Goal: Task Accomplishment & Management: Complete application form

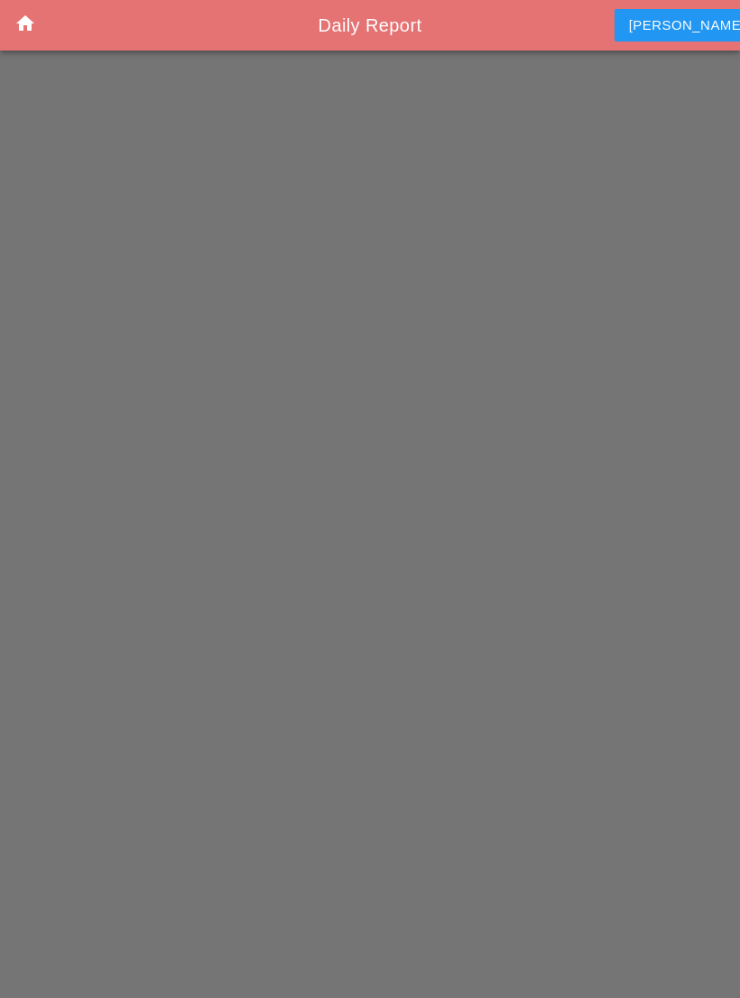
scroll to position [28, 0]
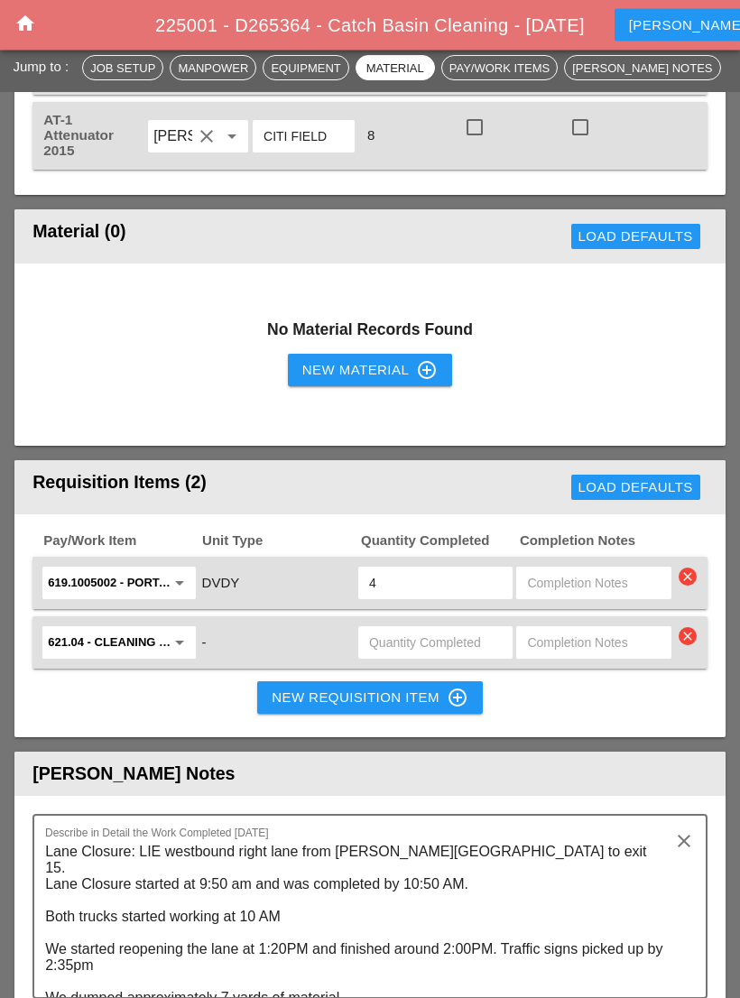
click at [456, 687] on icon "control_point" at bounding box center [457, 698] width 22 height 22
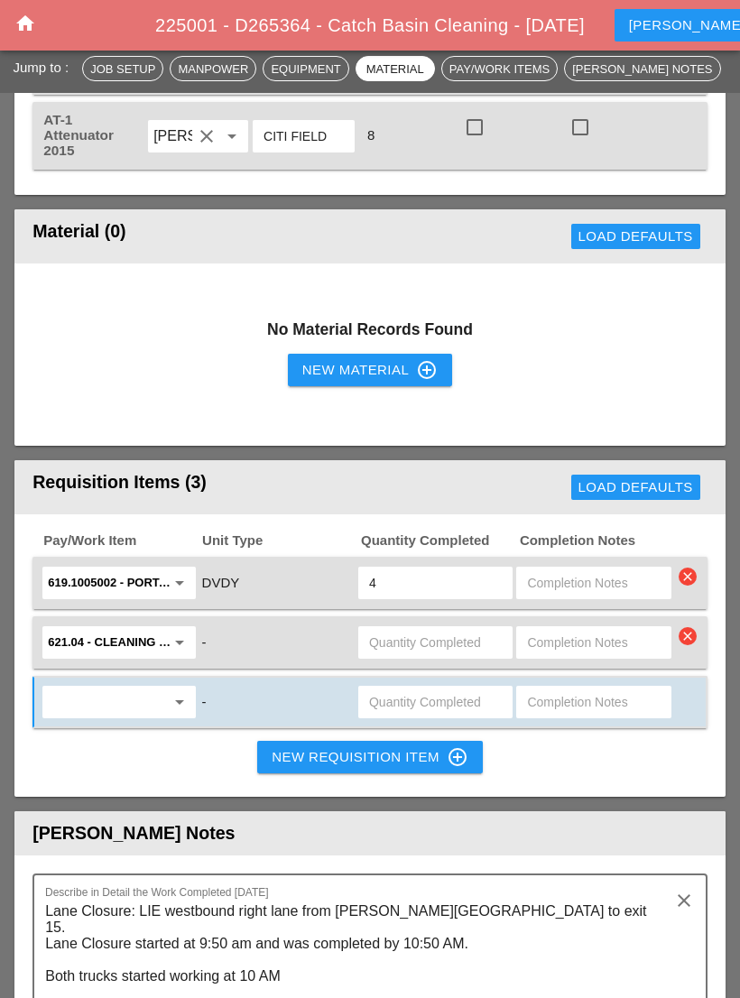
click at [463, 628] on input "text" at bounding box center [435, 642] width 133 height 29
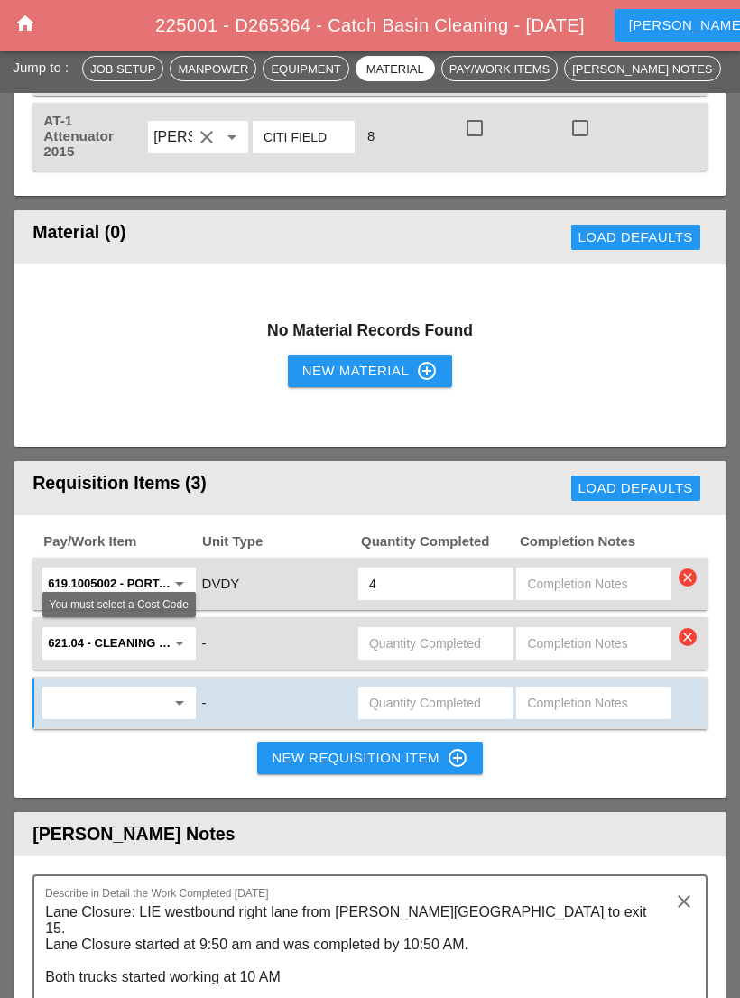
click at [189, 686] on div "arrow_drop_down" at bounding box center [118, 702] width 152 height 32
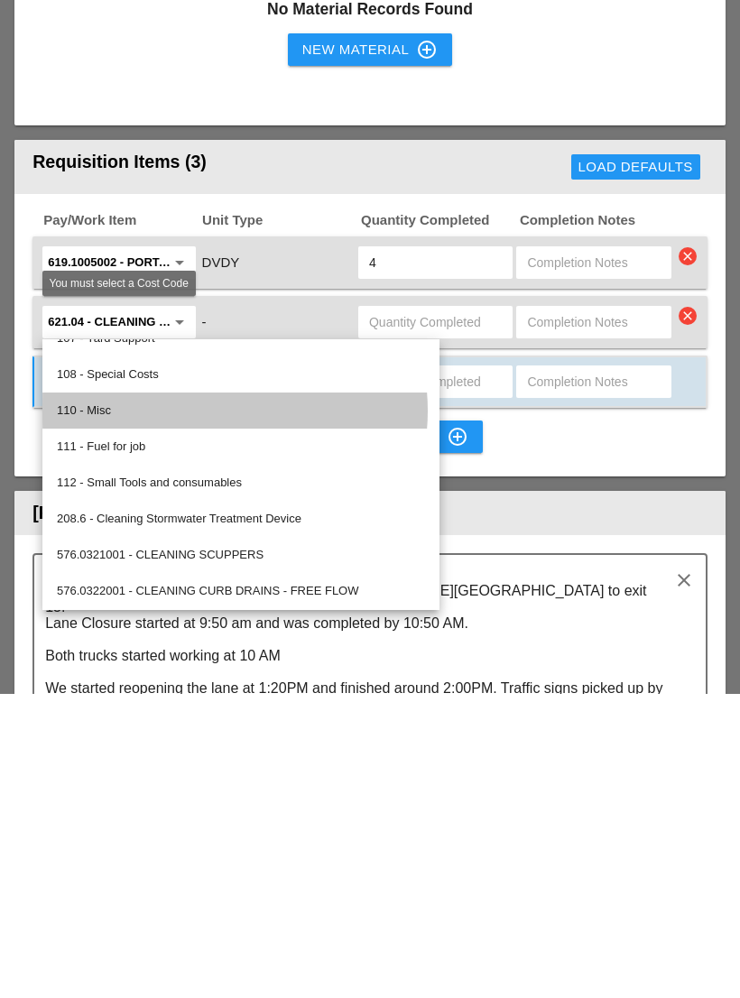
scroll to position [133, 0]
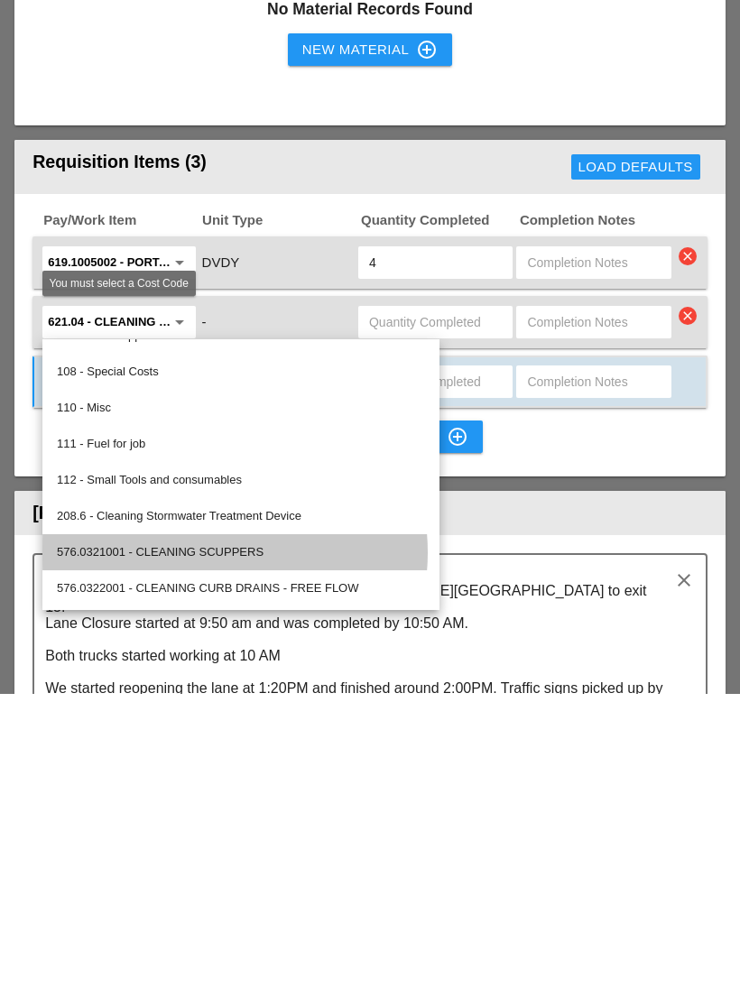
click at [167, 845] on div "576.0321001 - CLEANING SCUPPERS" at bounding box center [241, 856] width 368 height 22
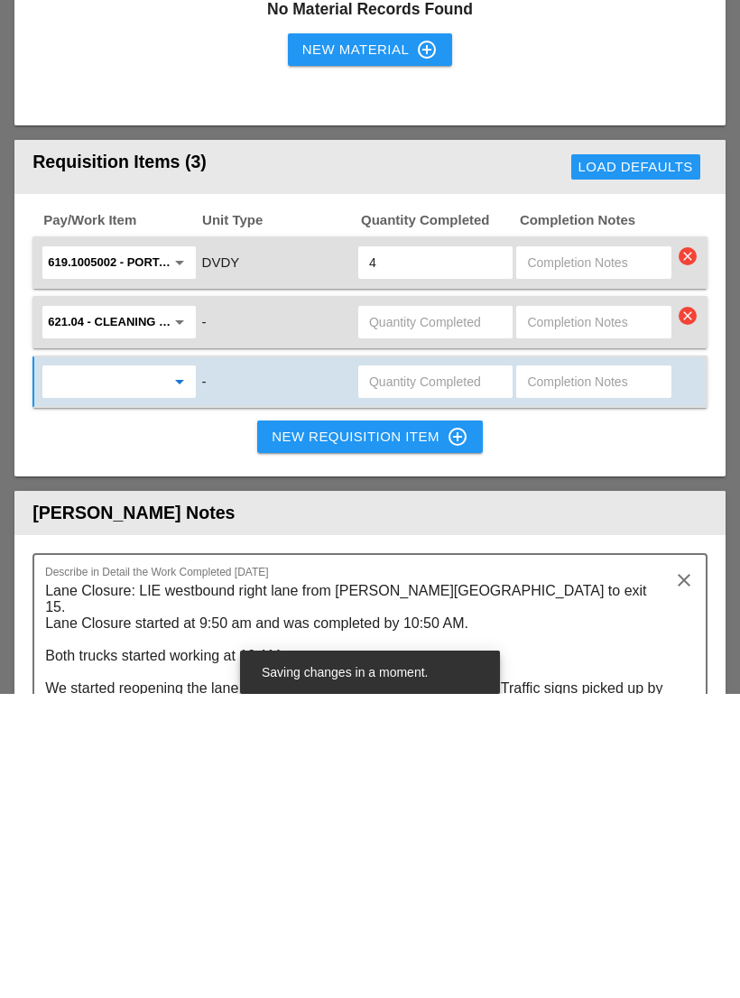
click at [465, 671] on input "text" at bounding box center [435, 685] width 133 height 29
type input "55"
click at [475, 612] on input "text" at bounding box center [435, 626] width 133 height 29
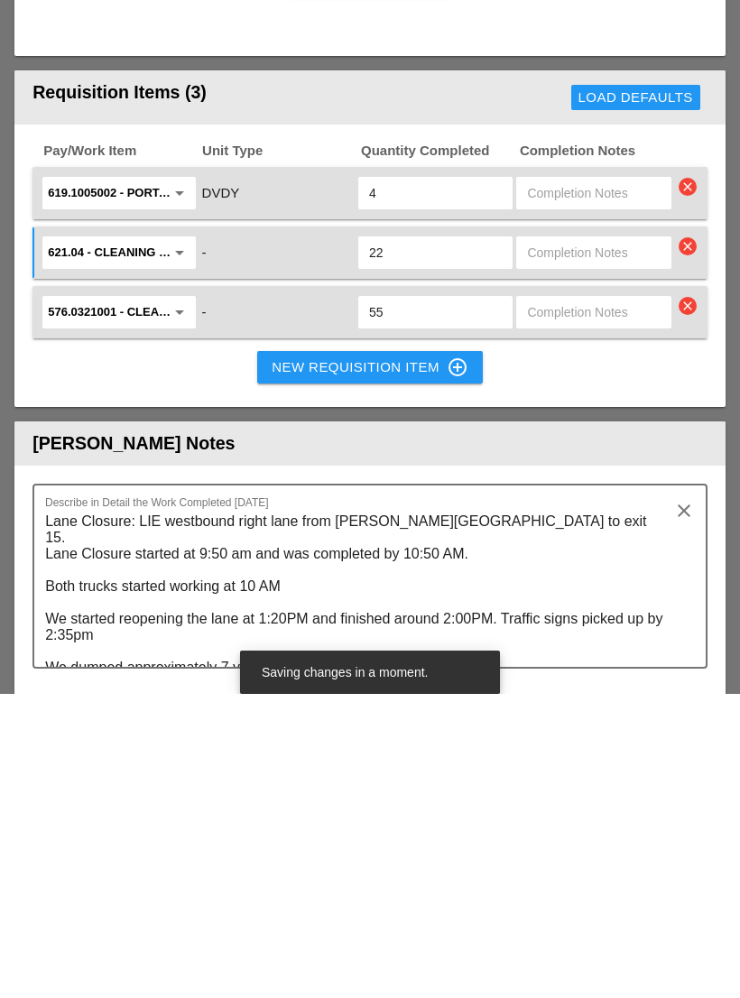
scroll to position [2186, 0]
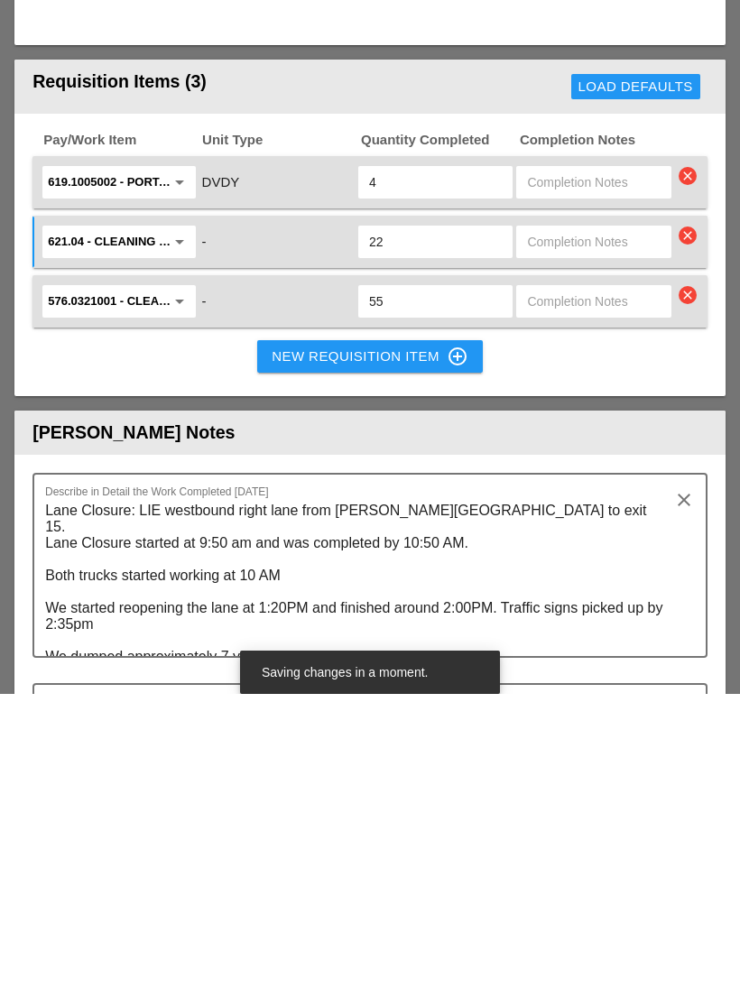
type input "22"
click at [176, 800] on textarea "Lane Closure: LIE westbound right lane from [PERSON_NAME][GEOGRAPHIC_DATA] to e…" at bounding box center [362, 880] width 635 height 160
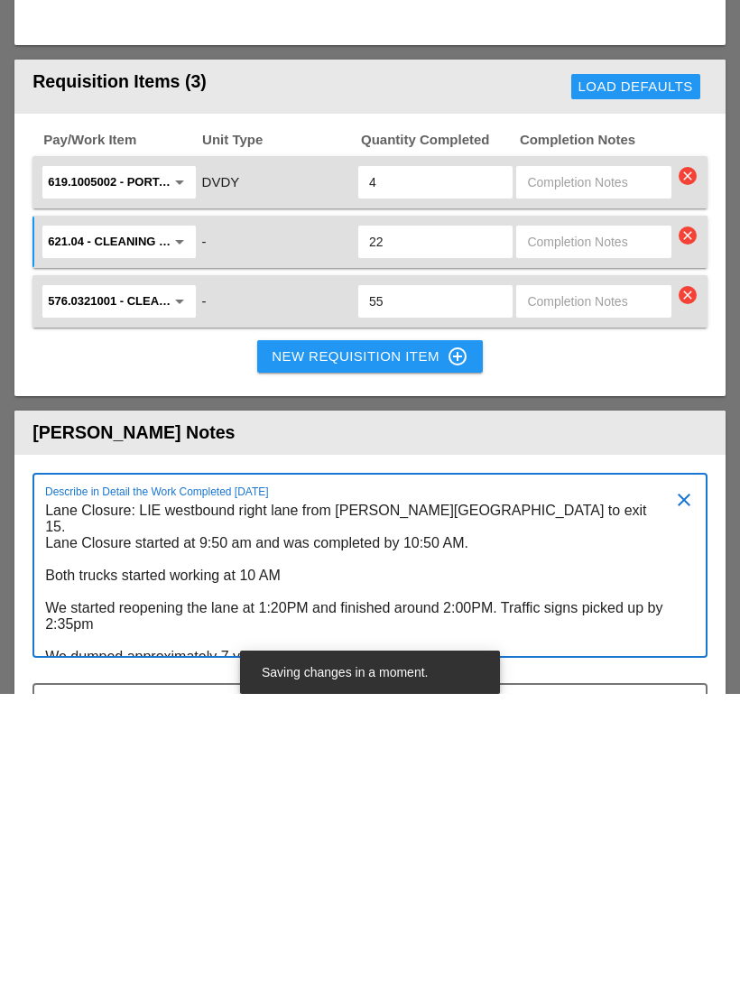
click at [176, 800] on textarea "Lane Closure: LIE westbound right lane from [PERSON_NAME][GEOGRAPHIC_DATA] to e…" at bounding box center [362, 880] width 635 height 160
click at [170, 800] on textarea "Lane Closure: LIE westbound right lane from [PERSON_NAME][GEOGRAPHIC_DATA] to e…" at bounding box center [362, 880] width 635 height 160
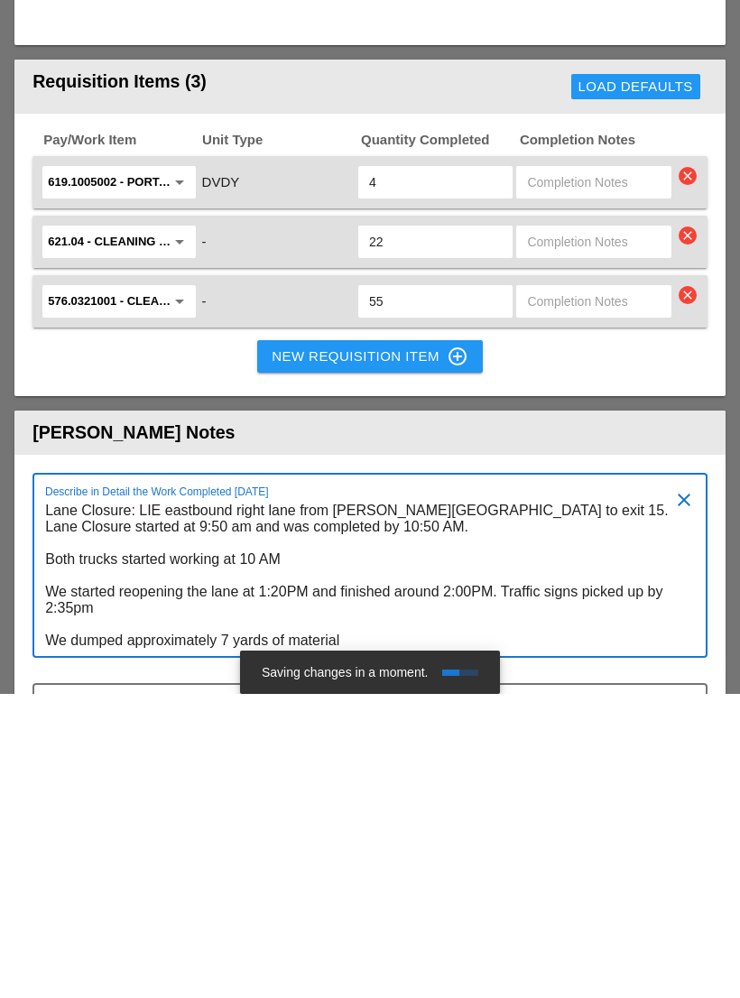
click at [470, 800] on textarea "Lane Closure: LIE eastbound right lane from [PERSON_NAME][GEOGRAPHIC_DATA] to e…" at bounding box center [362, 880] width 635 height 160
click at [455, 800] on textarea "Lane Closure: LIE eastbound right lane from [PERSON_NAME][GEOGRAPHIC_DATA] to e…" at bounding box center [362, 880] width 635 height 160
click at [482, 800] on textarea "Lane Closure: LIE eastbound right lane from [PERSON_NAME][GEOGRAPHIC_DATA] to e…" at bounding box center [362, 880] width 635 height 160
click at [290, 800] on textarea "Lane Closure: LIE eastbound right lane from [GEOGRAPHIC_DATA] to [GEOGRAPHIC_DA…" at bounding box center [362, 880] width 635 height 160
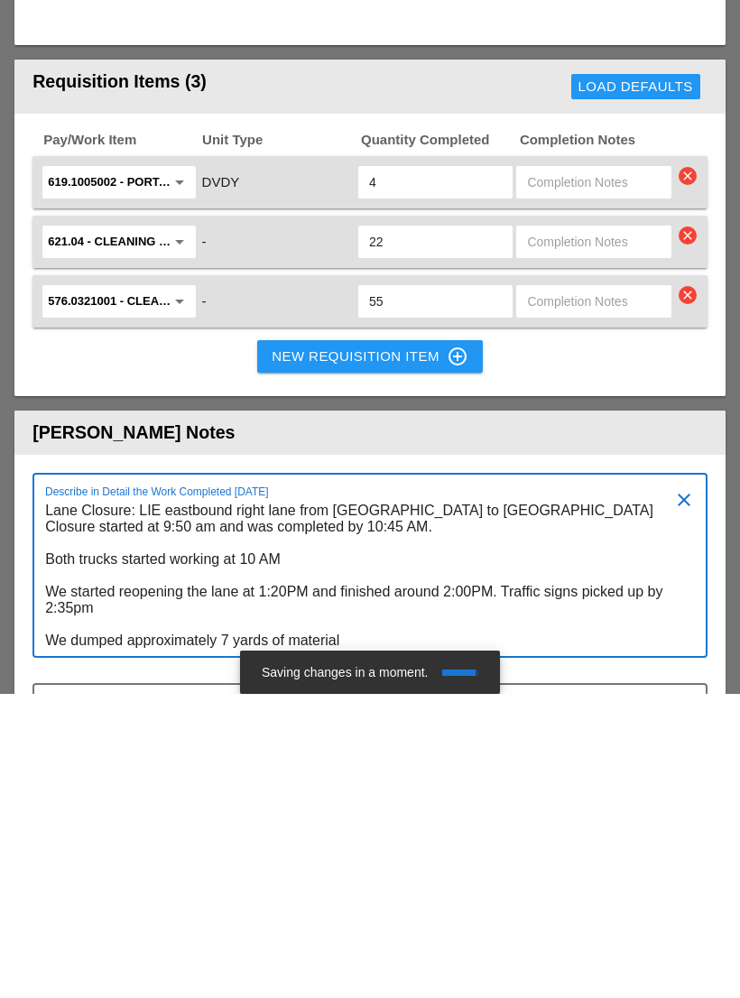
click at [470, 800] on textarea "Lane Closure: LIE eastbound right lane from [GEOGRAPHIC_DATA] to [GEOGRAPHIC_DA…" at bounding box center [362, 880] width 635 height 160
click at [69, 800] on textarea "Lane Closure: LIE eastbound right lane from [GEOGRAPHIC_DATA] to [GEOGRAPHIC_DA…" at bounding box center [362, 880] width 635 height 160
click at [233, 800] on textarea "Lane Closure: LIE eastbound right lane from [GEOGRAPHIC_DATA] to [GEOGRAPHIC_DA…" at bounding box center [362, 880] width 635 height 160
click at [398, 800] on textarea "Lane Closure: LIE eastbound right lane from [GEOGRAPHIC_DATA] to [GEOGRAPHIC_DA…" at bounding box center [362, 880] width 635 height 160
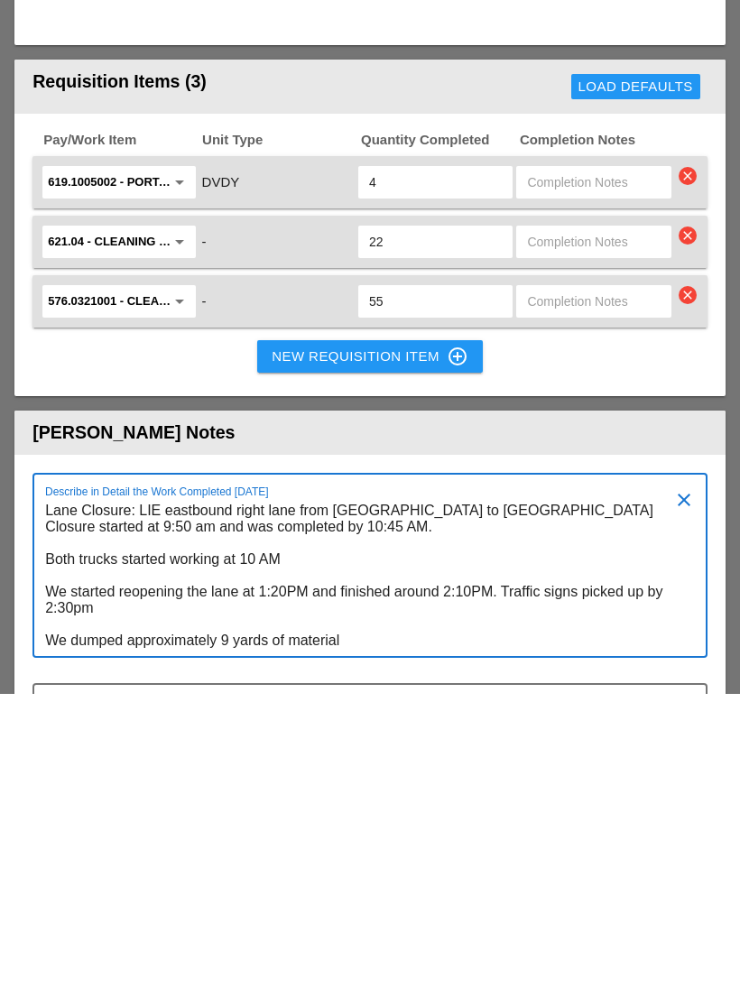
click at [413, 800] on textarea "Lane Closure: LIE eastbound right lane from [GEOGRAPHIC_DATA] to [GEOGRAPHIC_DA…" at bounding box center [362, 880] width 635 height 160
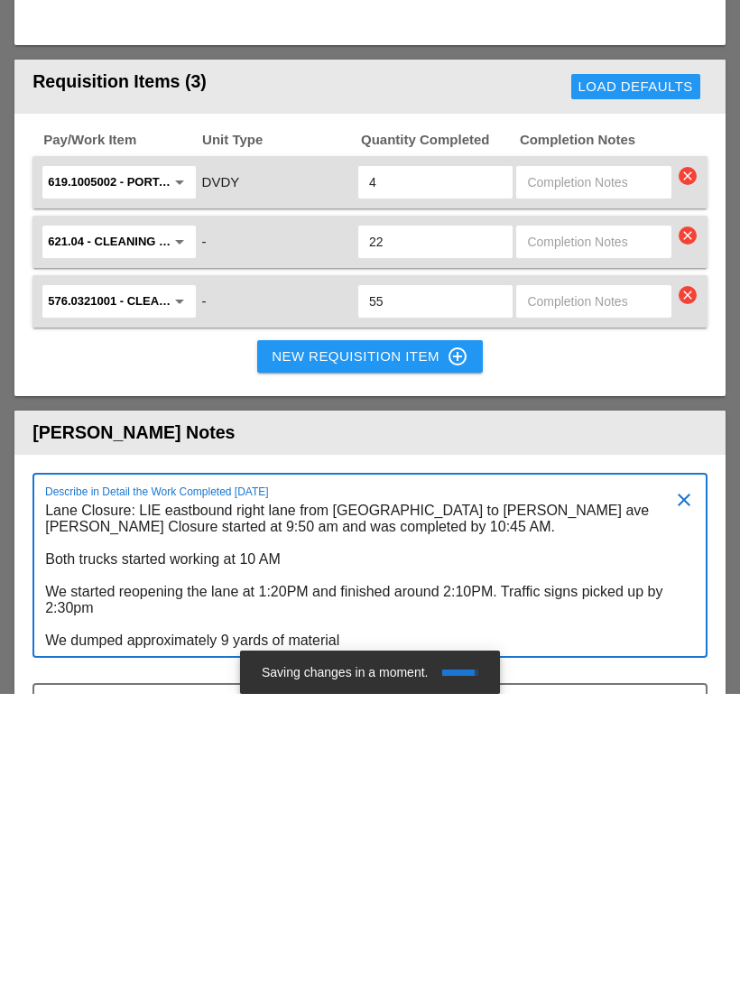
click at [432, 800] on textarea "Lane Closure: LIE eastbound right lane from [GEOGRAPHIC_DATA] to [PERSON_NAME] …" at bounding box center [362, 880] width 635 height 160
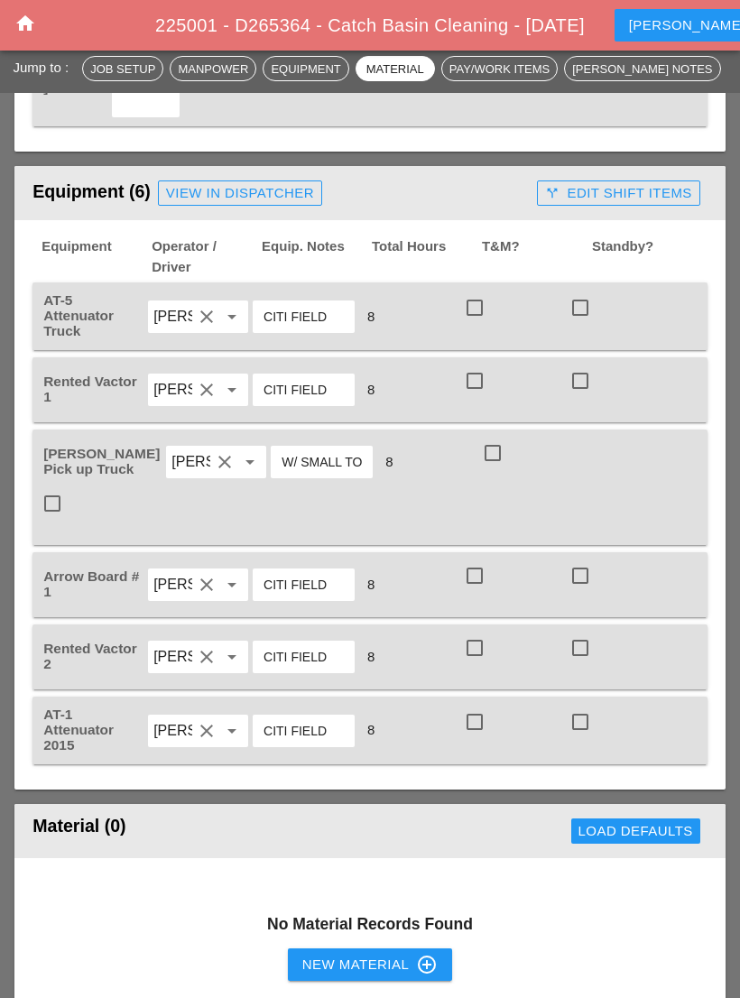
scroll to position [1491, 0]
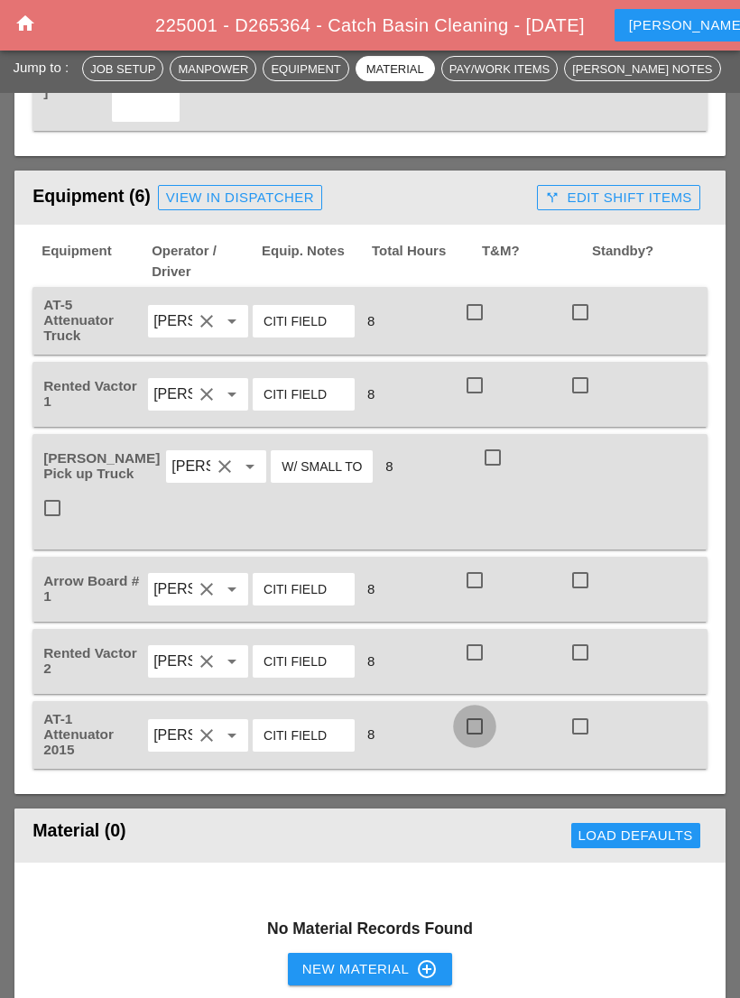
type textarea "Lane Closure: LIE eastbound right lane from [GEOGRAPHIC_DATA] to [PERSON_NAME] …"
click at [465, 711] on div at bounding box center [474, 726] width 31 height 31
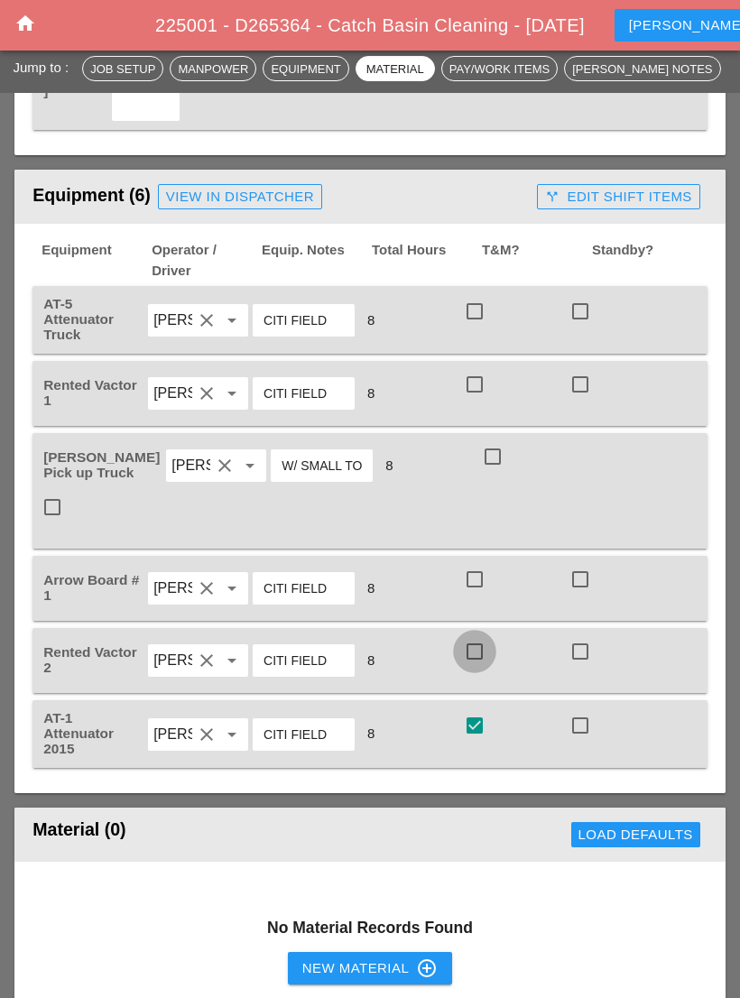
click at [465, 636] on div at bounding box center [474, 651] width 31 height 31
click at [470, 489] on div "[PERSON_NAME] Pick up Truck [PERSON_NAME] clear arrow_drop_down W/ SMALL TOOLS …" at bounding box center [369, 490] width 675 height 115
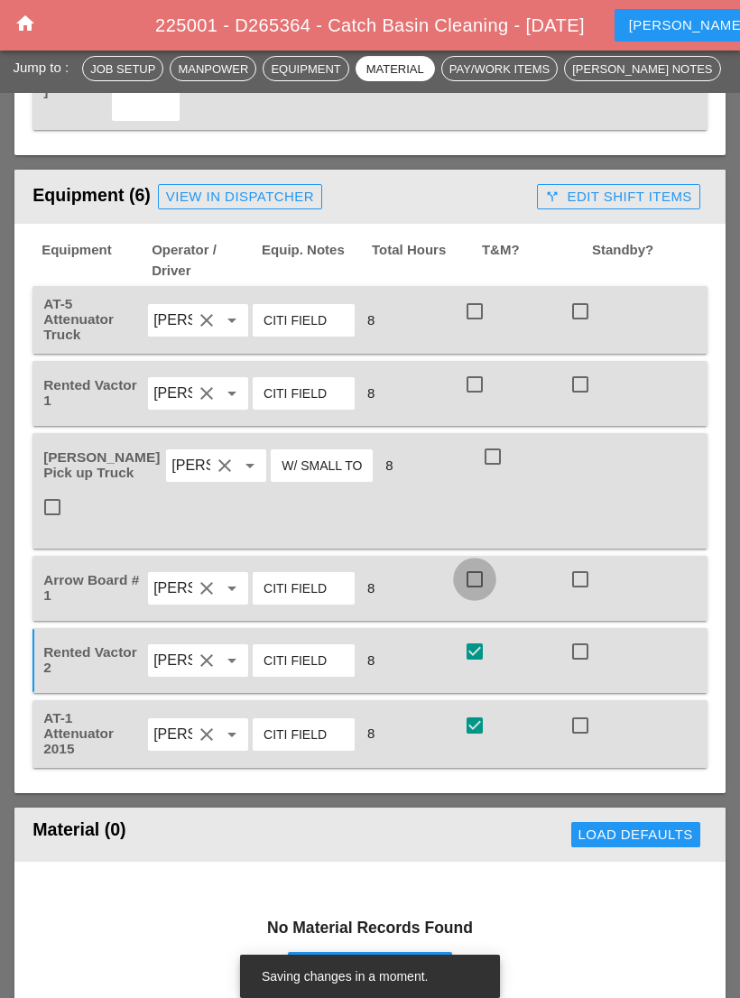
click at [465, 564] on div at bounding box center [474, 579] width 31 height 31
click at [480, 446] on div at bounding box center [492, 456] width 31 height 31
click at [466, 374] on div at bounding box center [474, 384] width 31 height 31
click at [477, 301] on div at bounding box center [474, 311] width 31 height 31
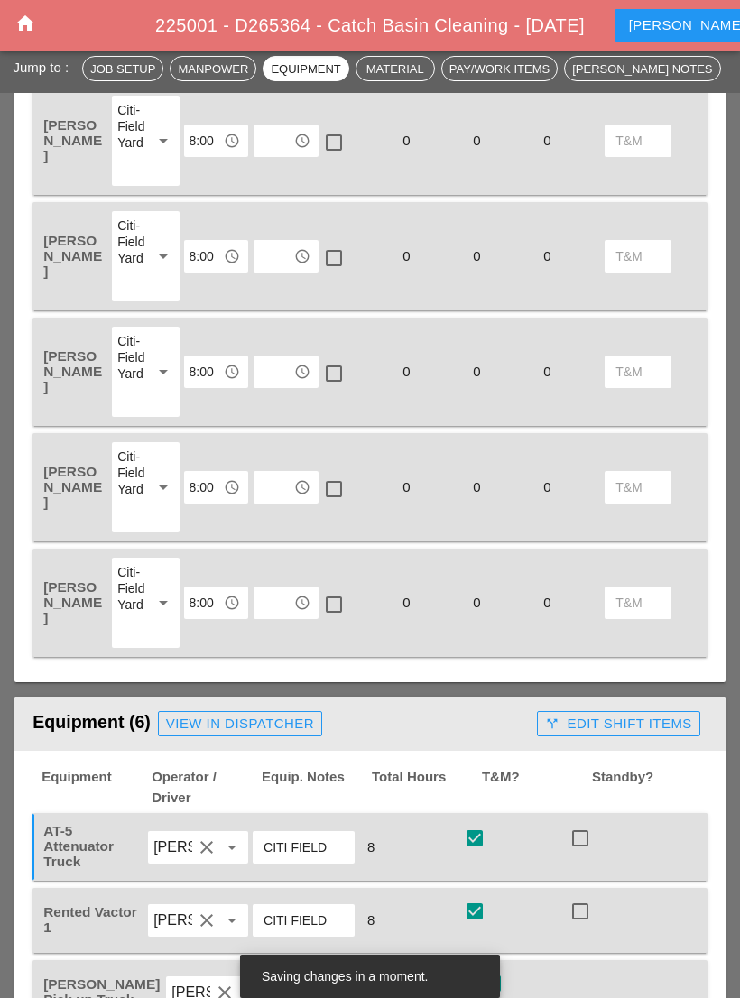
scroll to position [964, 0]
click at [279, 595] on input "text" at bounding box center [273, 603] width 29 height 29
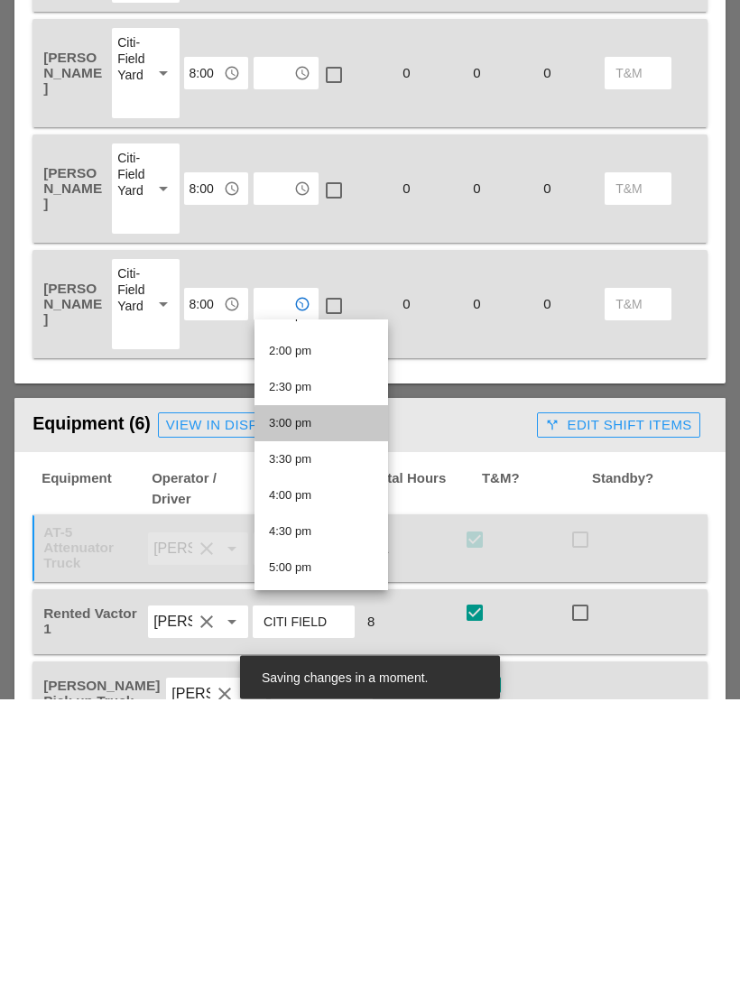
scroll to position [1001, 0]
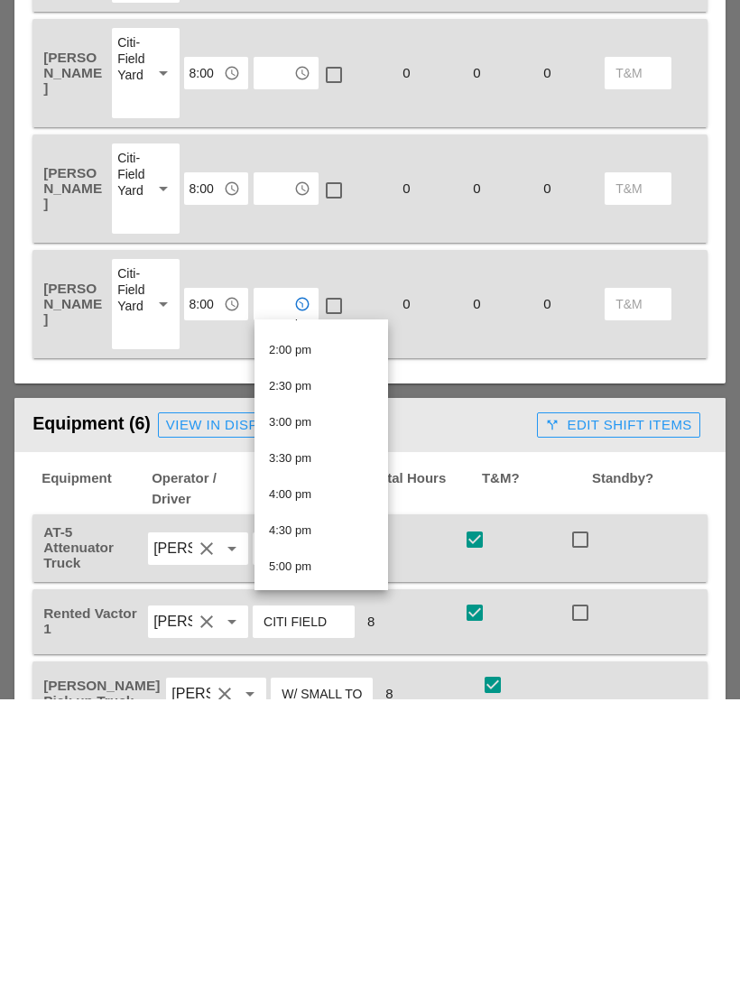
click at [348, 783] on div "4:00 pm" at bounding box center [321, 794] width 105 height 22
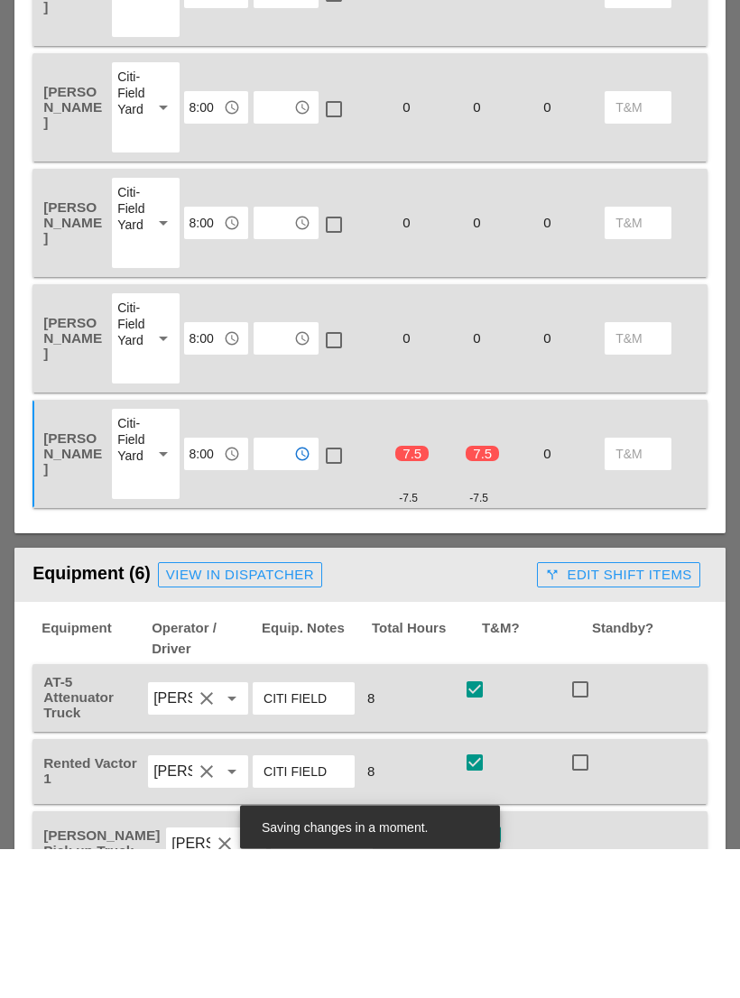
click at [282, 474] on input "text" at bounding box center [273, 488] width 29 height 29
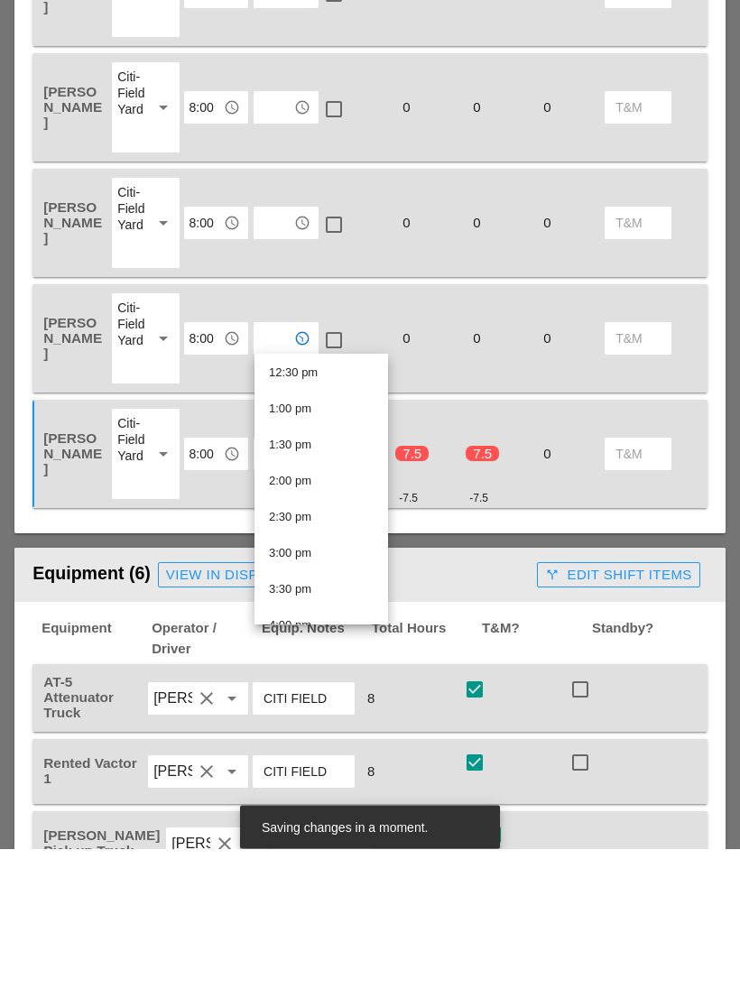
scroll to position [958, 0]
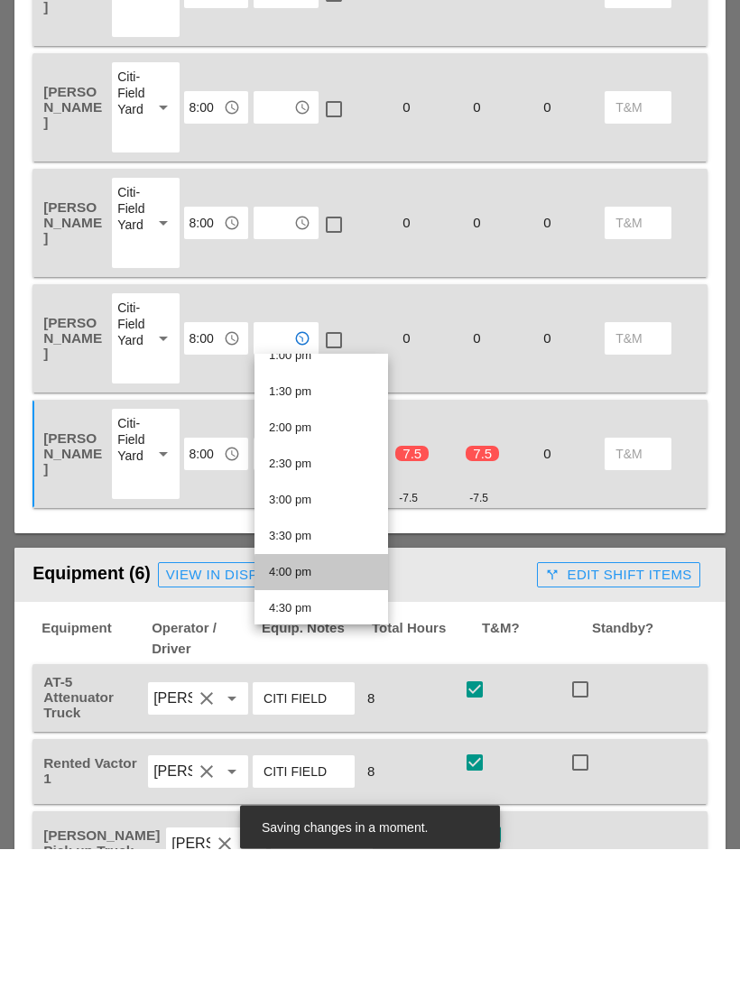
click at [330, 711] on div "4:00 pm" at bounding box center [321, 722] width 105 height 22
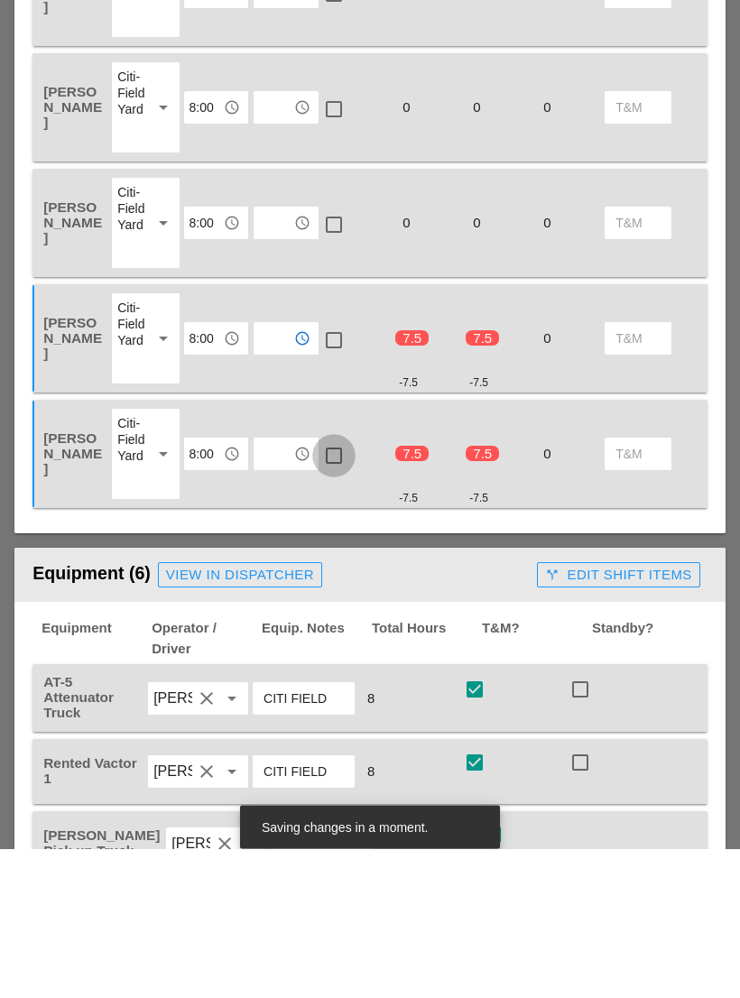
click at [335, 590] on div at bounding box center [333, 605] width 31 height 31
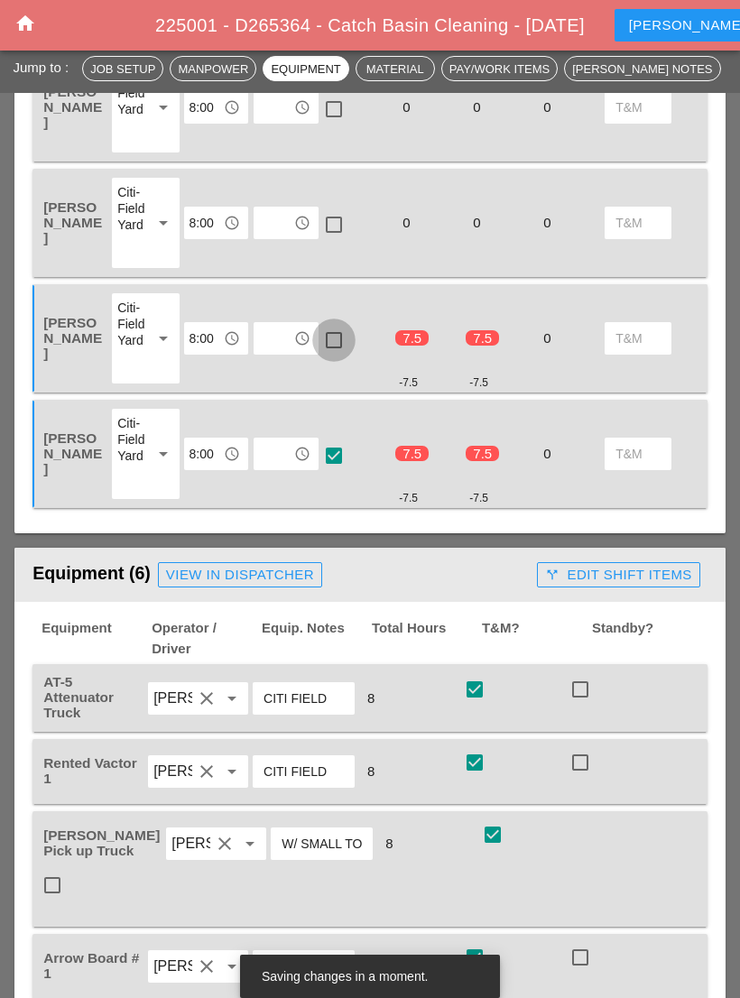
click at [333, 332] on div at bounding box center [333, 340] width 31 height 31
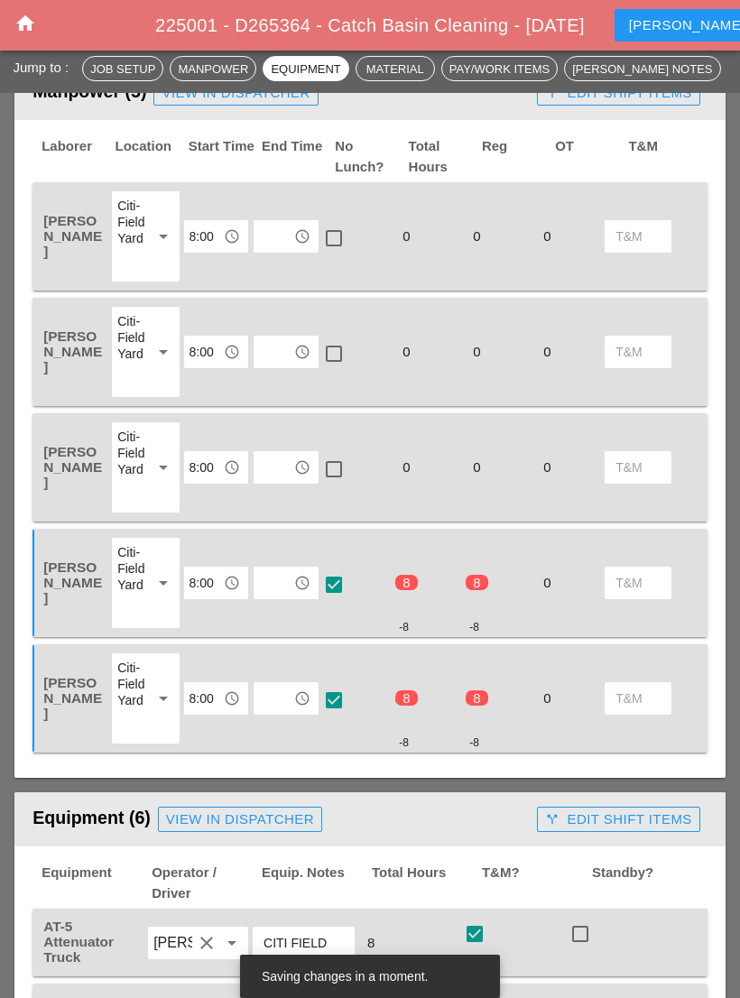
scroll to position [868, 0]
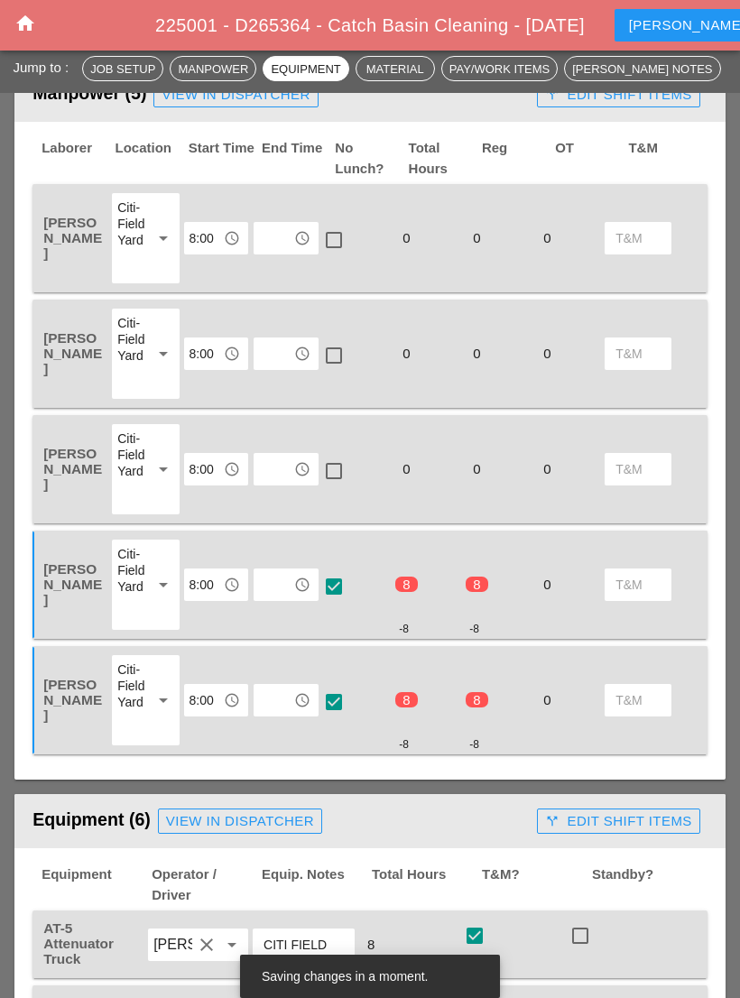
click at [276, 455] on input "text" at bounding box center [273, 469] width 29 height 29
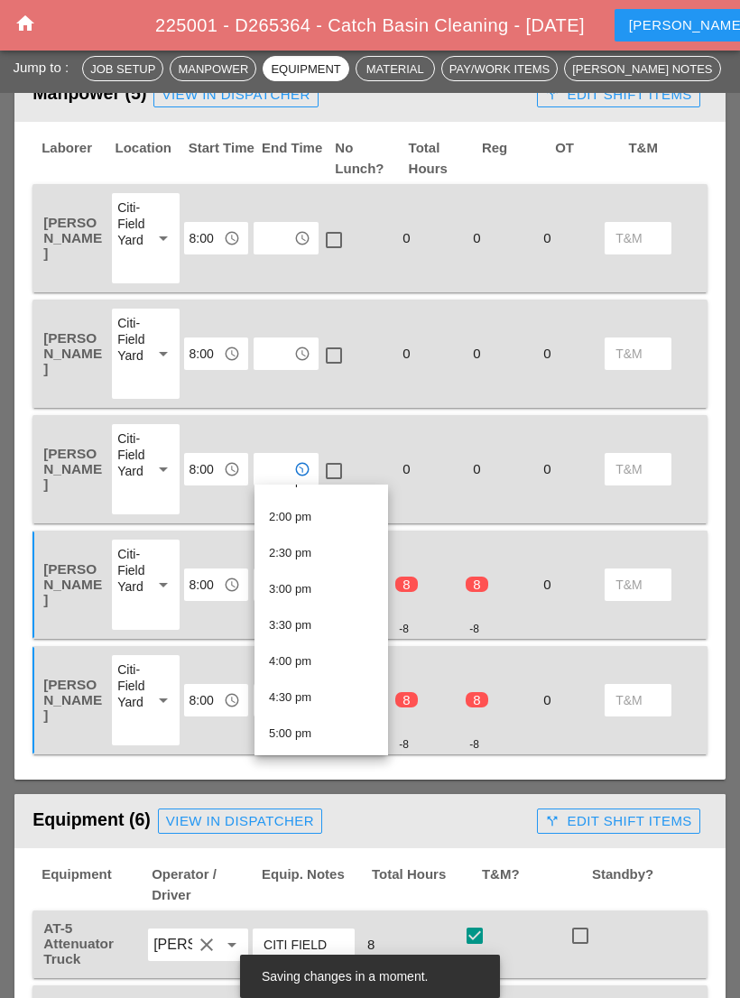
scroll to position [1006, 0]
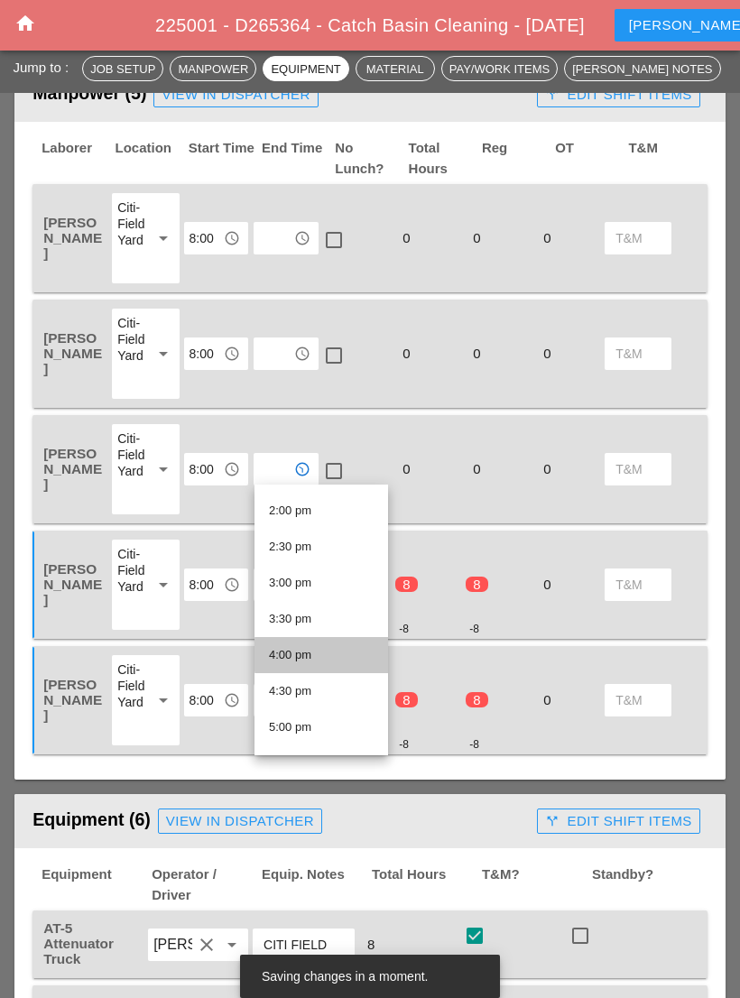
click at [338, 647] on div "4:00 pm" at bounding box center [321, 655] width 105 height 22
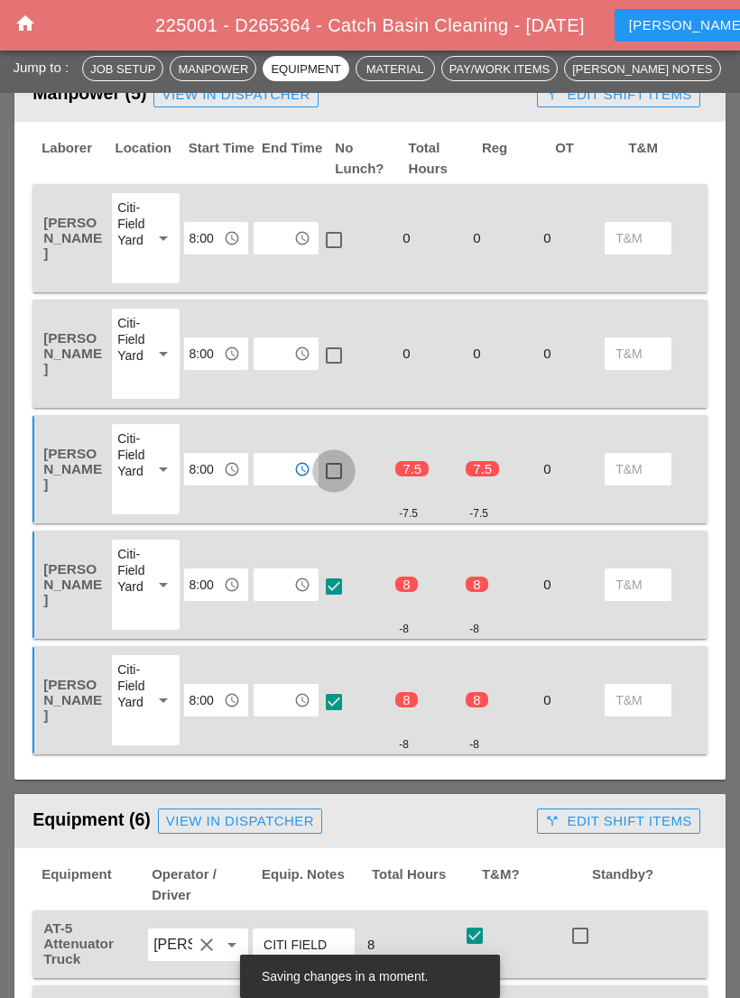
click at [329, 468] on div at bounding box center [333, 471] width 31 height 31
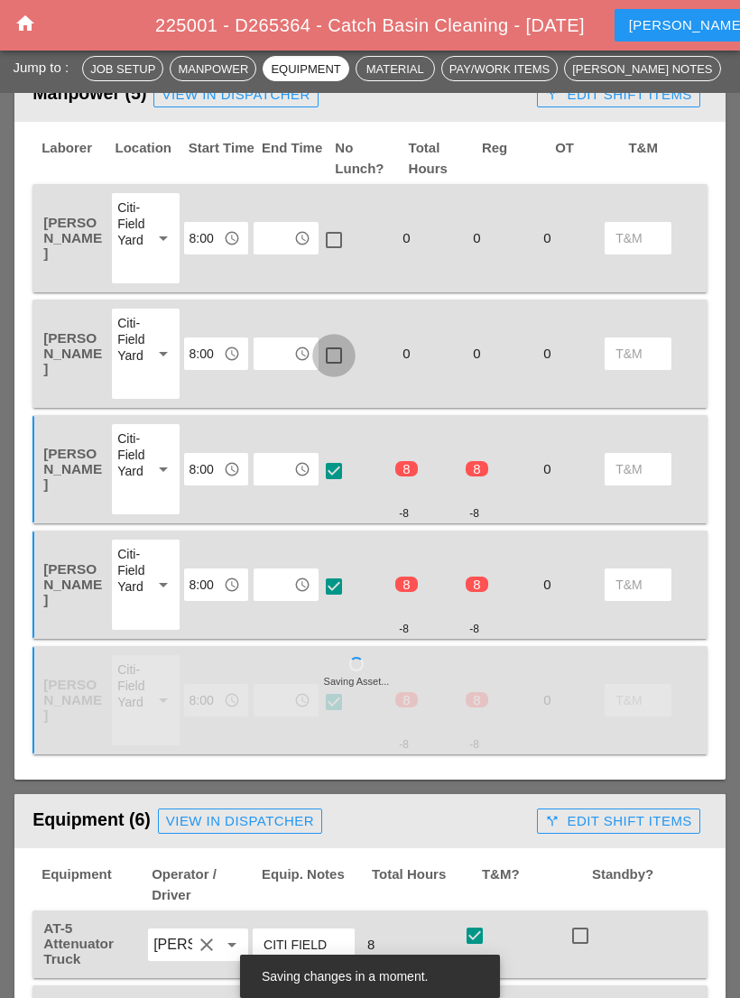
click at [335, 351] on div at bounding box center [333, 355] width 31 height 31
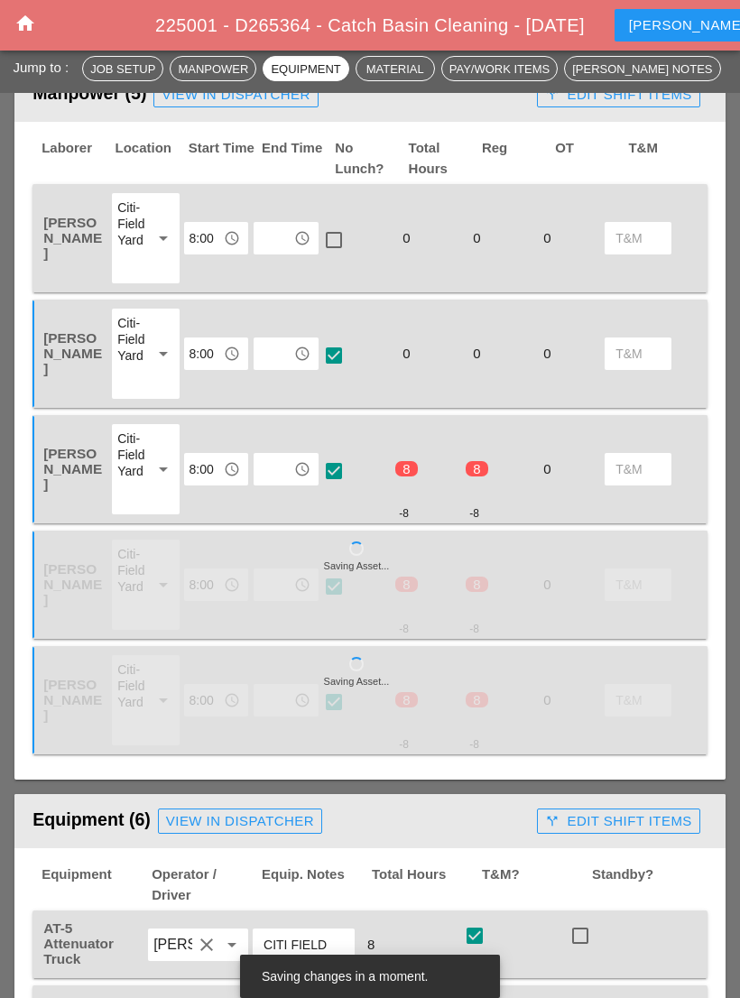
click at [281, 346] on input "text" at bounding box center [273, 353] width 29 height 29
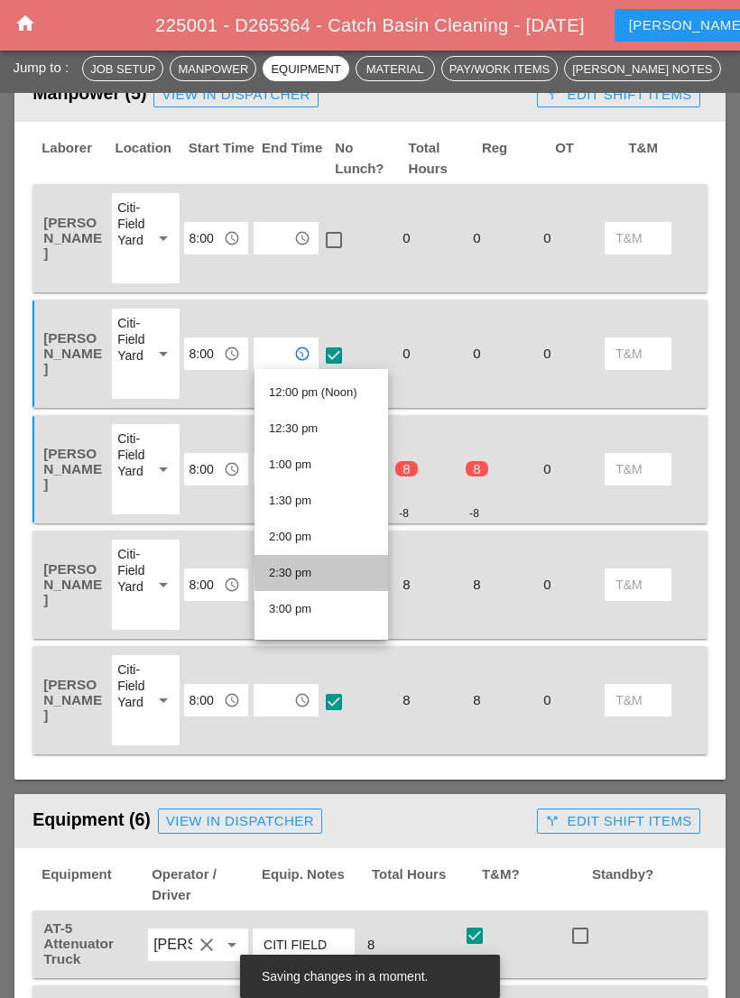
scroll to position [973, 0]
click at [342, 571] on div "4:00 pm" at bounding box center [321, 572] width 105 height 22
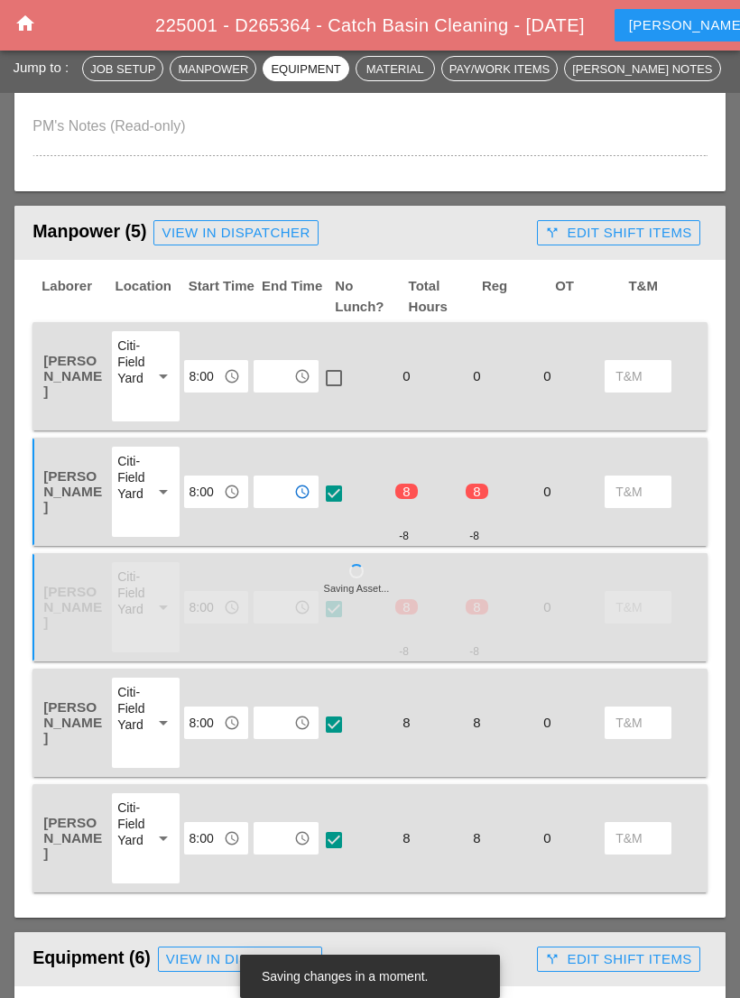
scroll to position [709, 0]
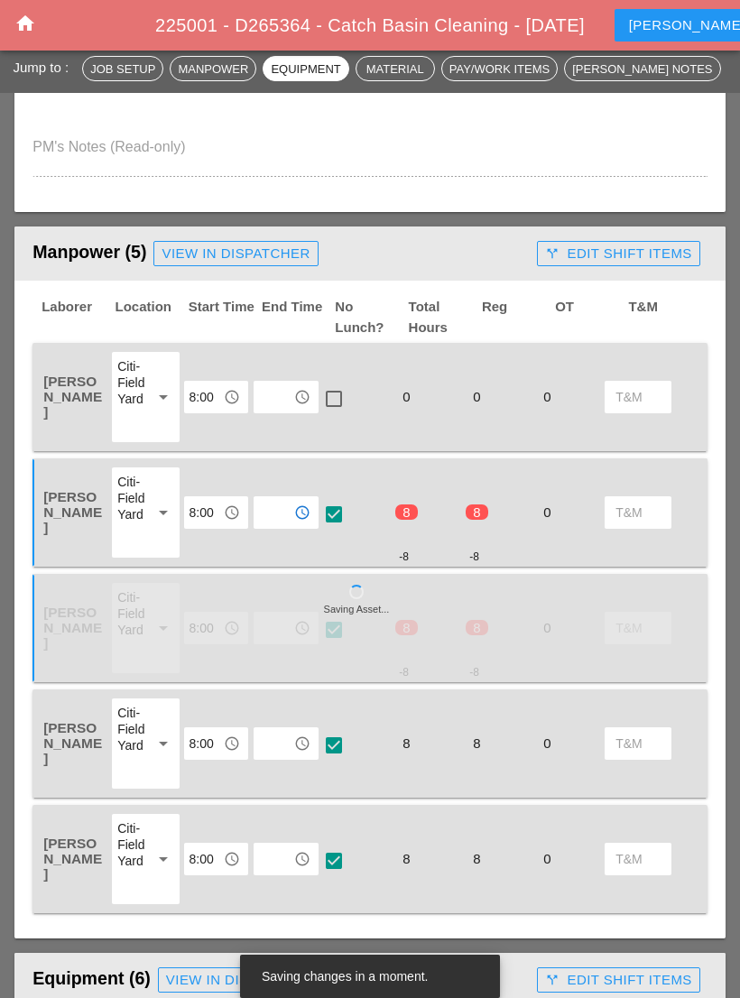
click at [274, 385] on input "text" at bounding box center [273, 396] width 29 height 29
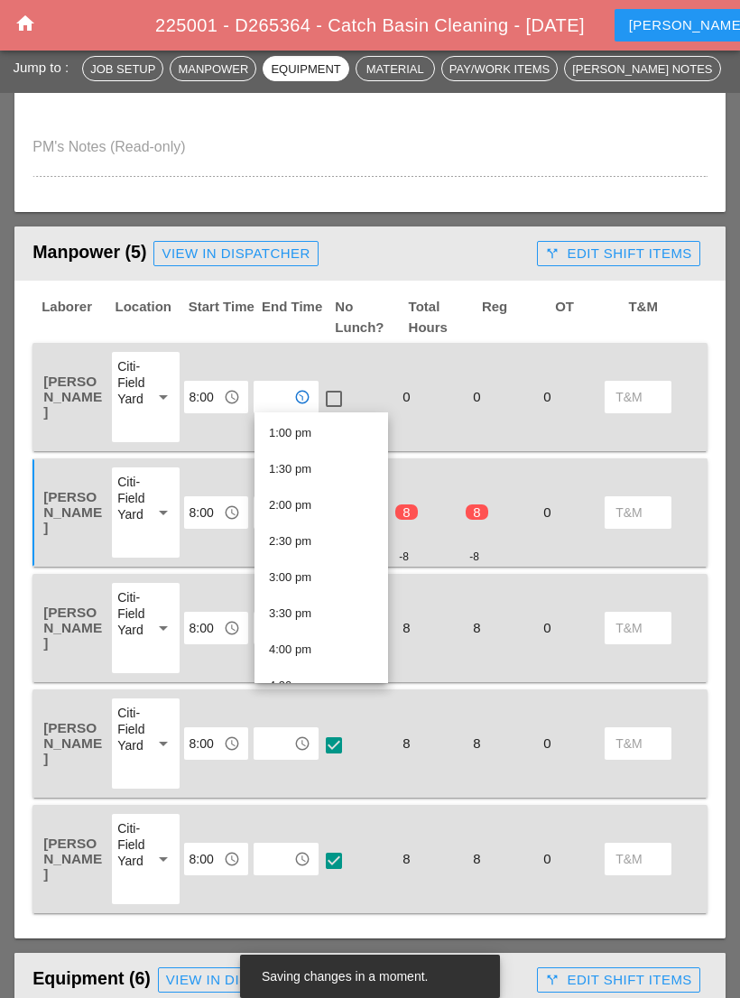
scroll to position [967, 0]
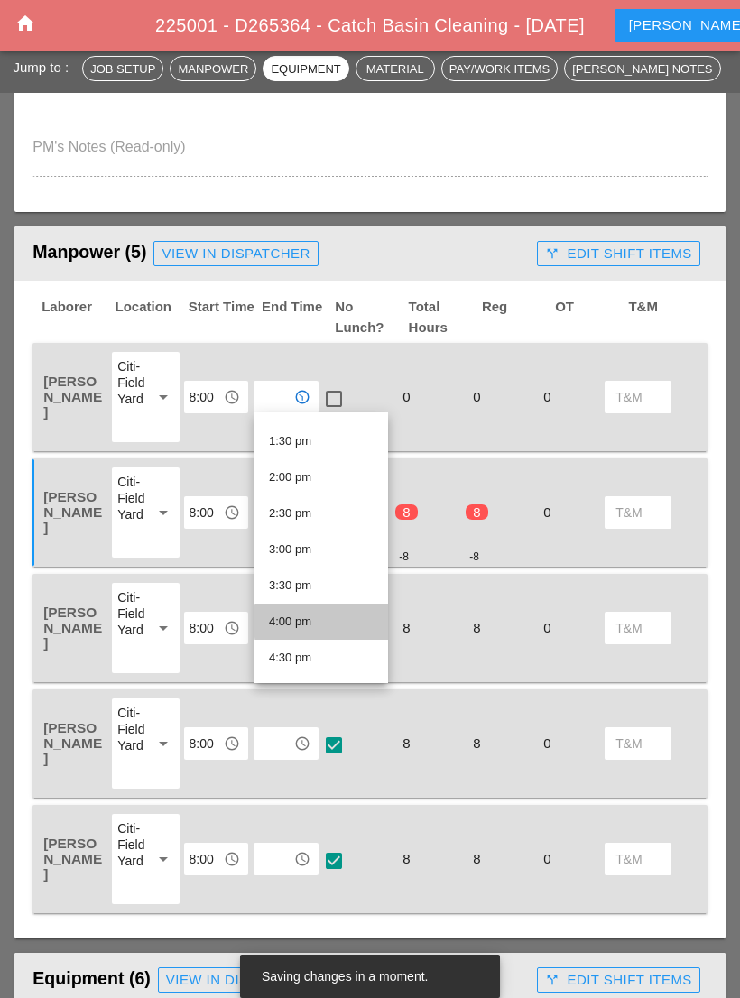
click at [341, 621] on div "4:00 pm" at bounding box center [321, 622] width 105 height 22
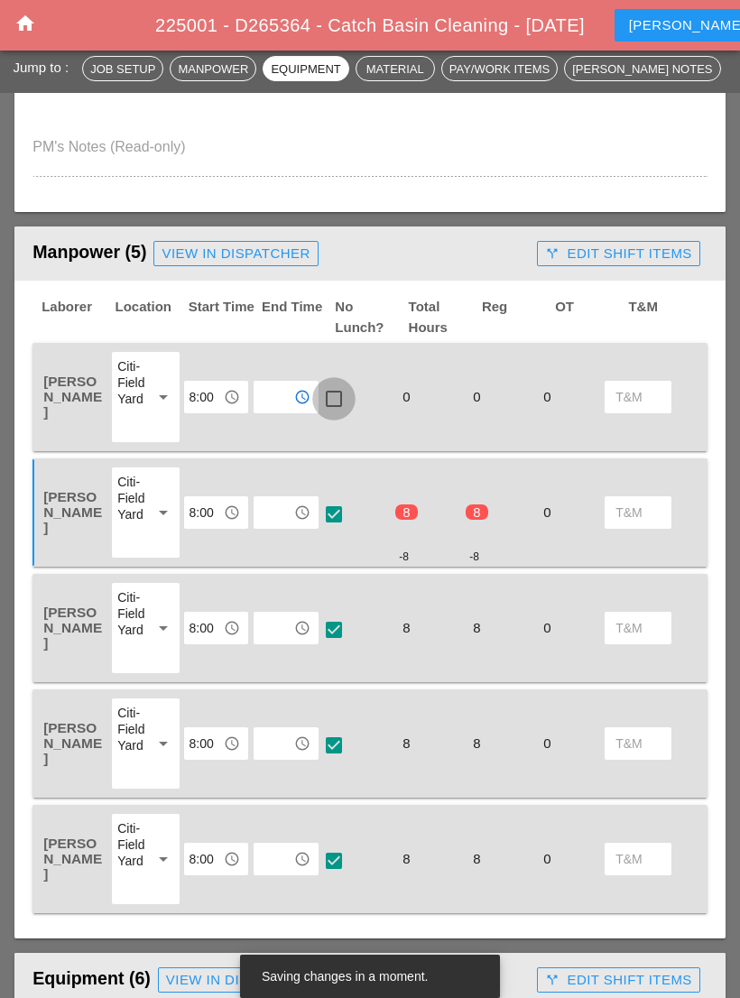
click at [342, 383] on div at bounding box center [333, 398] width 31 height 31
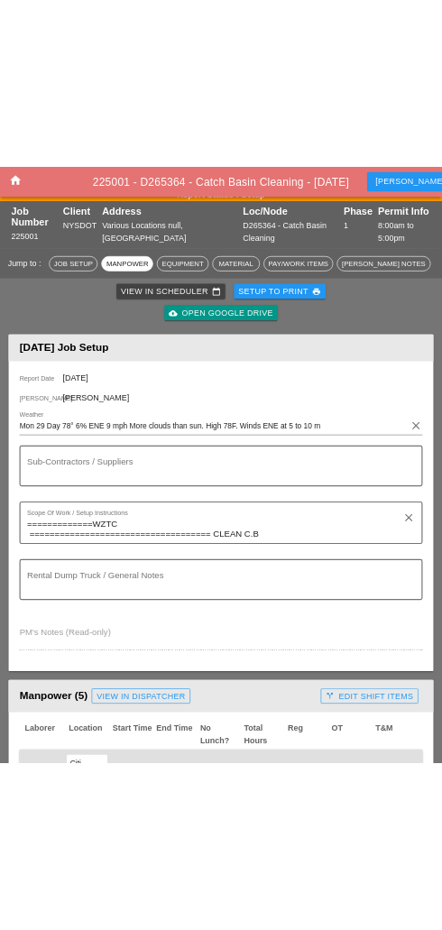
scroll to position [0, 0]
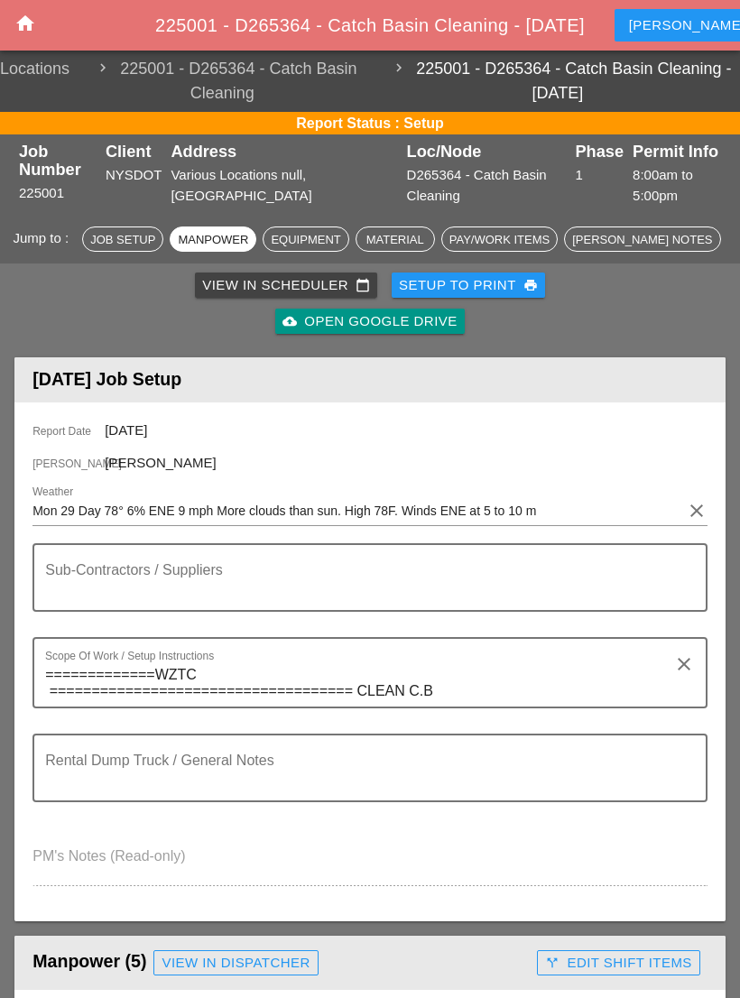
click at [23, 21] on icon "home" at bounding box center [25, 24] width 22 height 22
